Goal: Find specific page/section: Find specific page/section

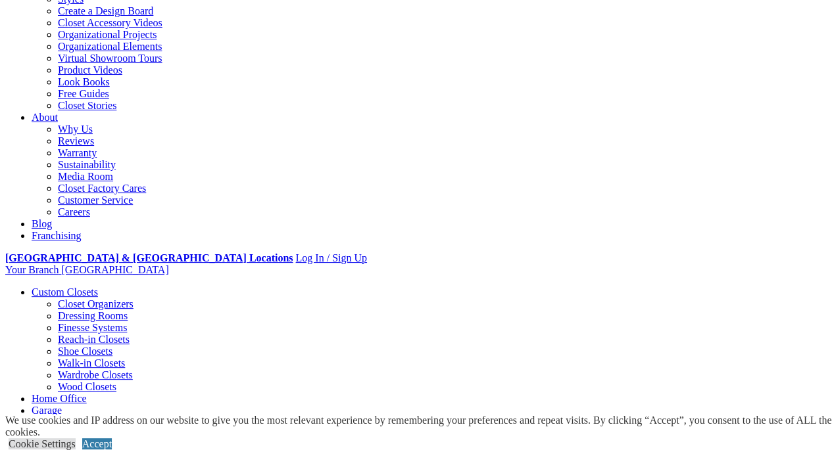
scroll to position [394, 0]
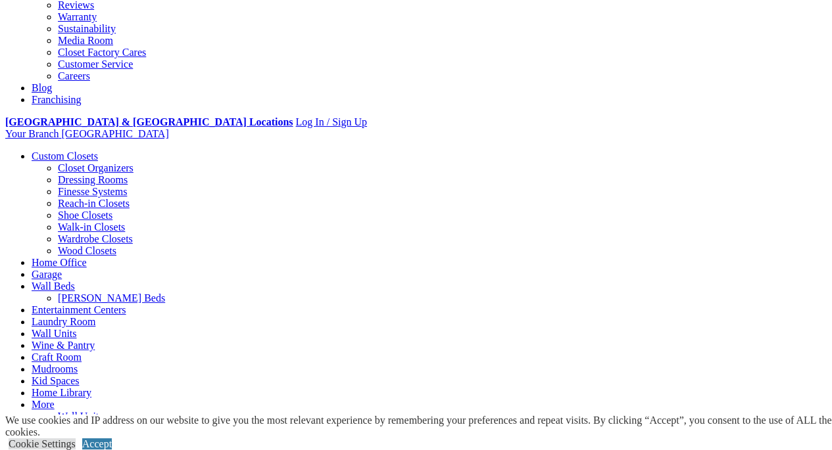
scroll to position [526, 0]
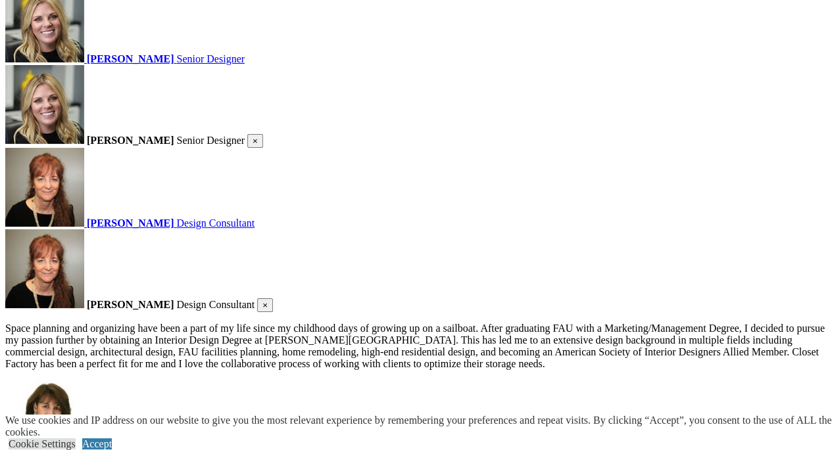
scroll to position [1794, 0]
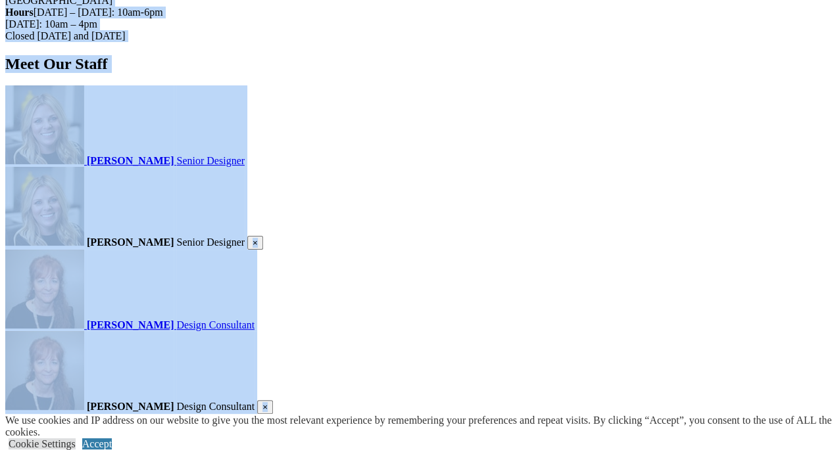
drag, startPoint x: 463, startPoint y: 250, endPoint x: 24, endPoint y: 212, distance: 440.7
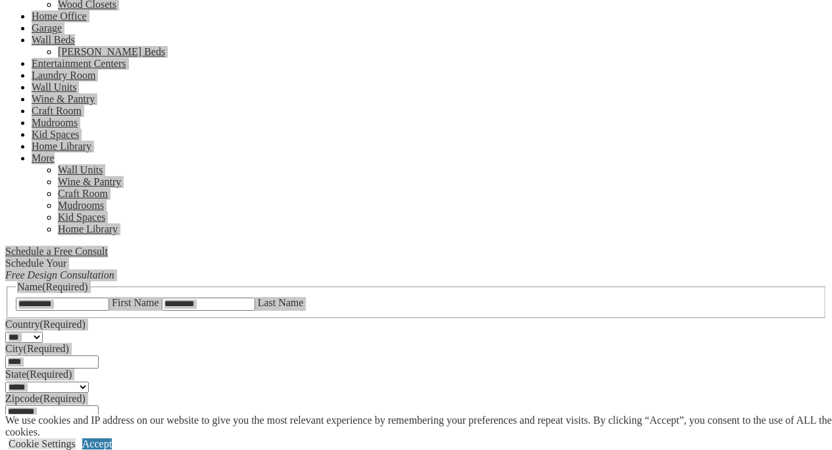
scroll to position [282, 0]
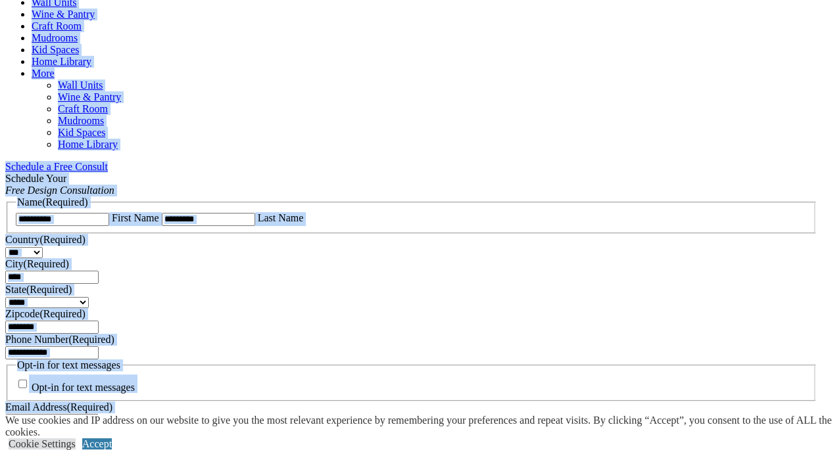
drag, startPoint x: 546, startPoint y: 97, endPoint x: 469, endPoint y: 143, distance: 89.6
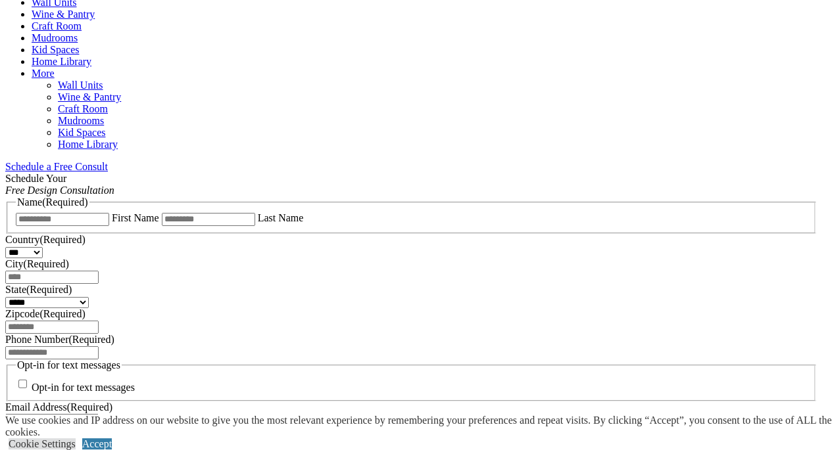
drag, startPoint x: 548, startPoint y: 94, endPoint x: 540, endPoint y: 103, distance: 11.6
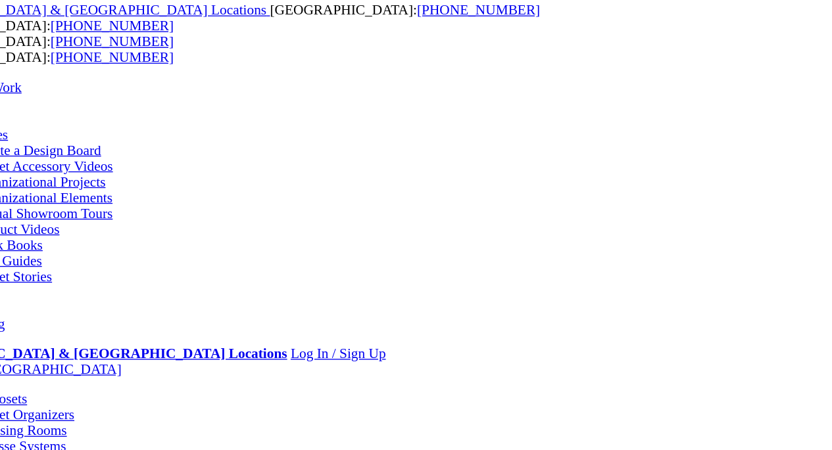
scroll to position [71, 0]
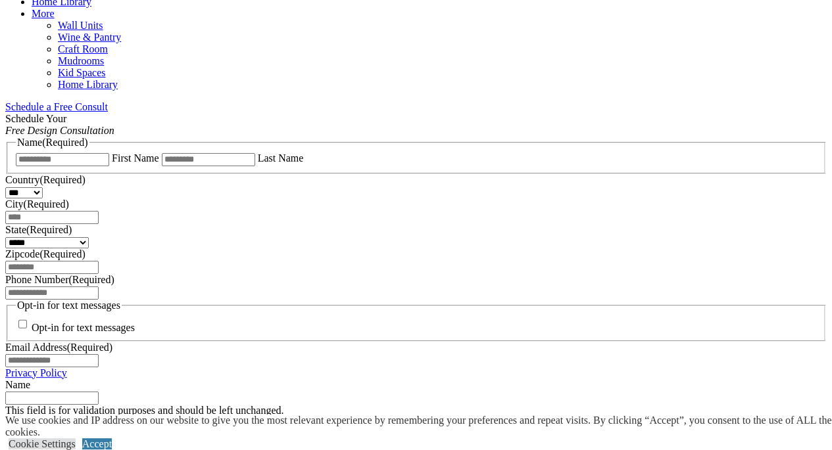
scroll to position [728, 0]
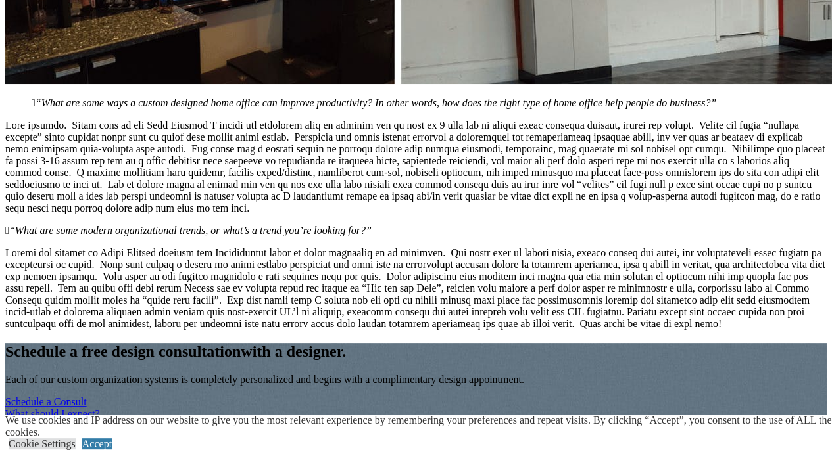
scroll to position [7034, 0]
